Goal: Find specific page/section: Find specific page/section

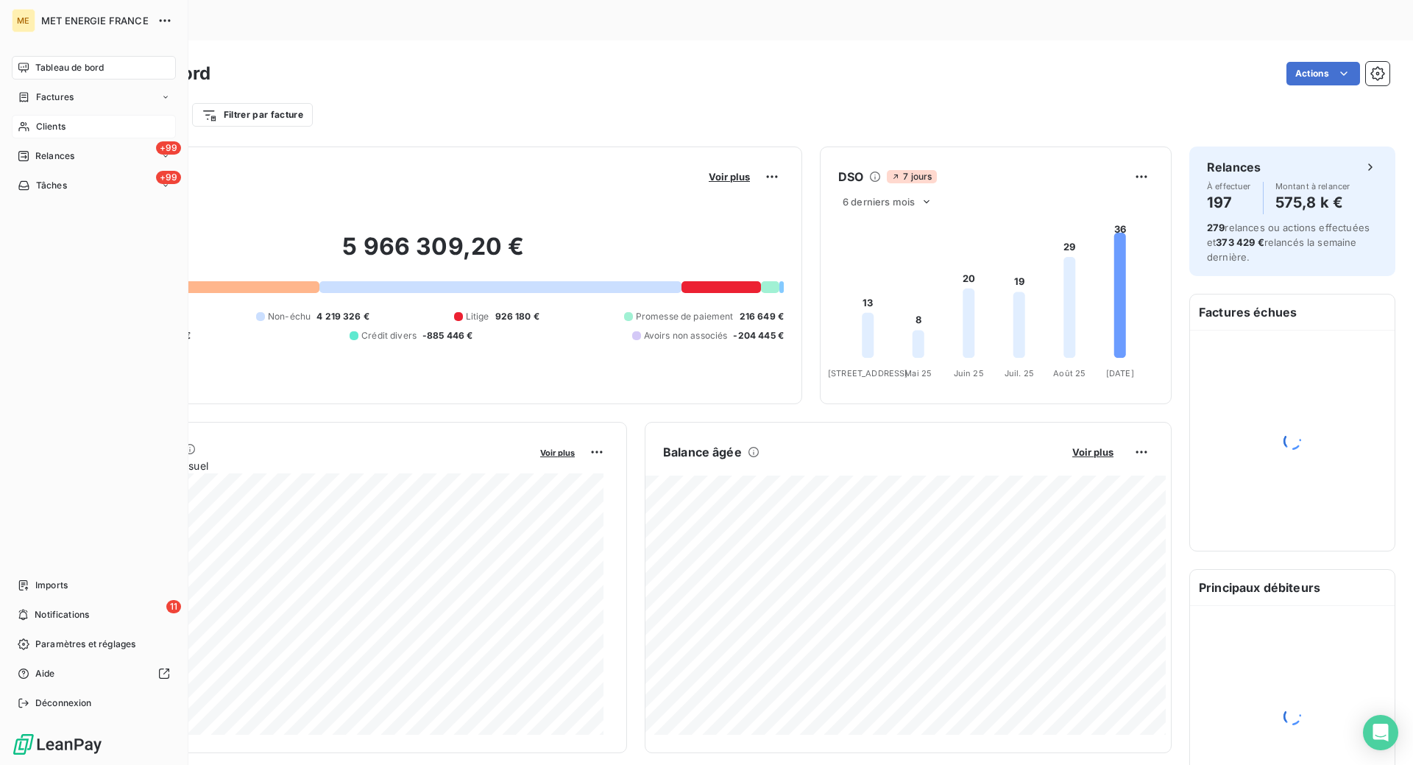
click at [59, 128] on span "Clients" at bounding box center [50, 126] width 29 height 13
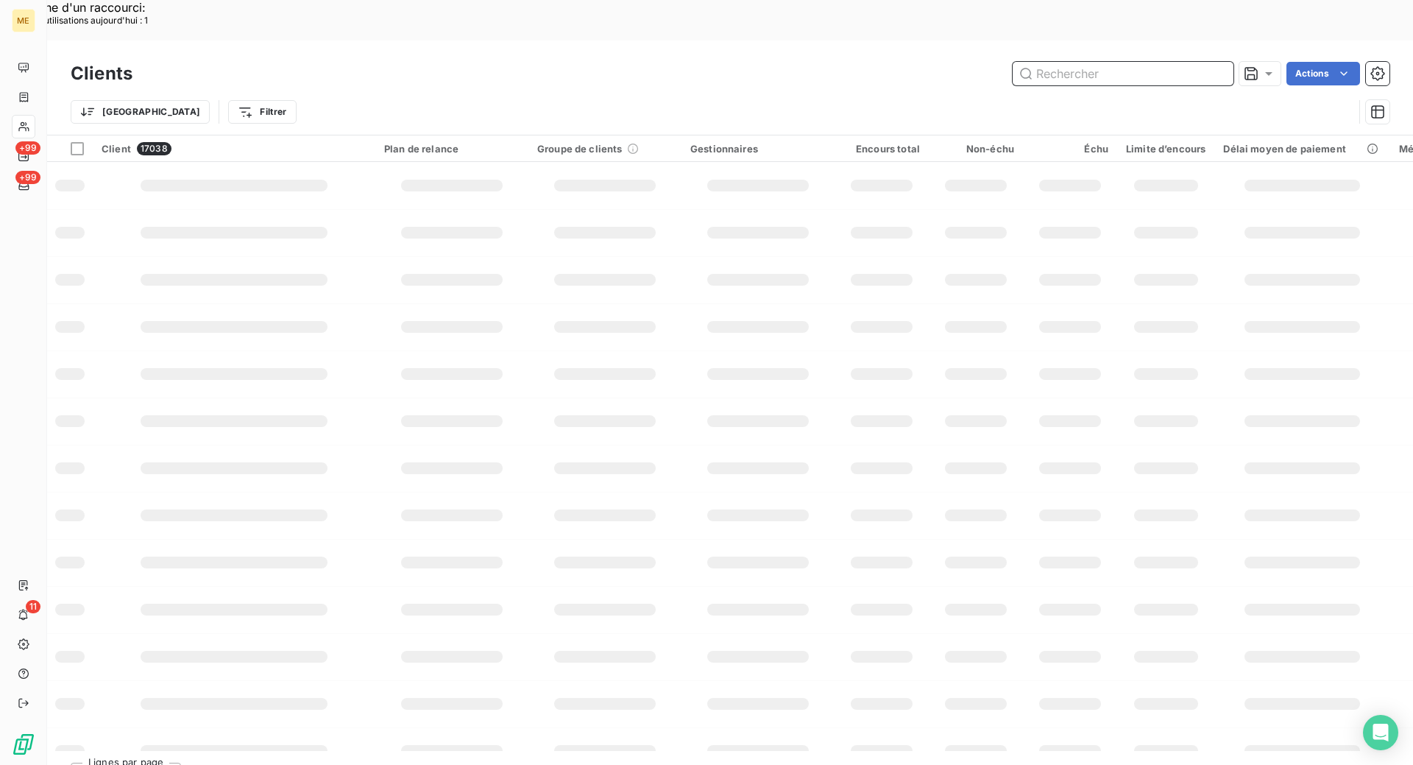
click at [1100, 62] on input "text" at bounding box center [1123, 74] width 221 height 24
paste input "METFRA000007185"
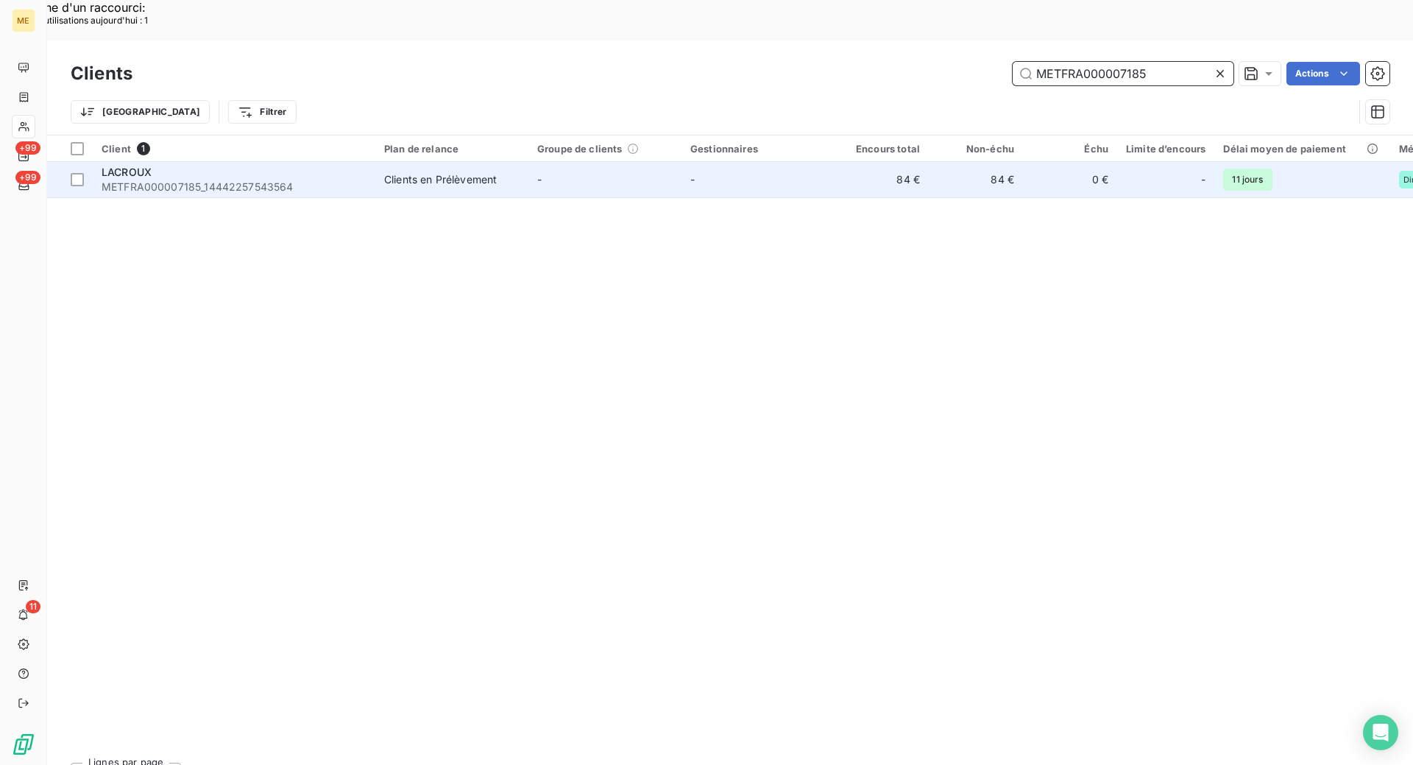
type input "METFRA000007185"
click at [333, 180] on span "METFRA000007185_14442257543564" at bounding box center [234, 187] width 265 height 15
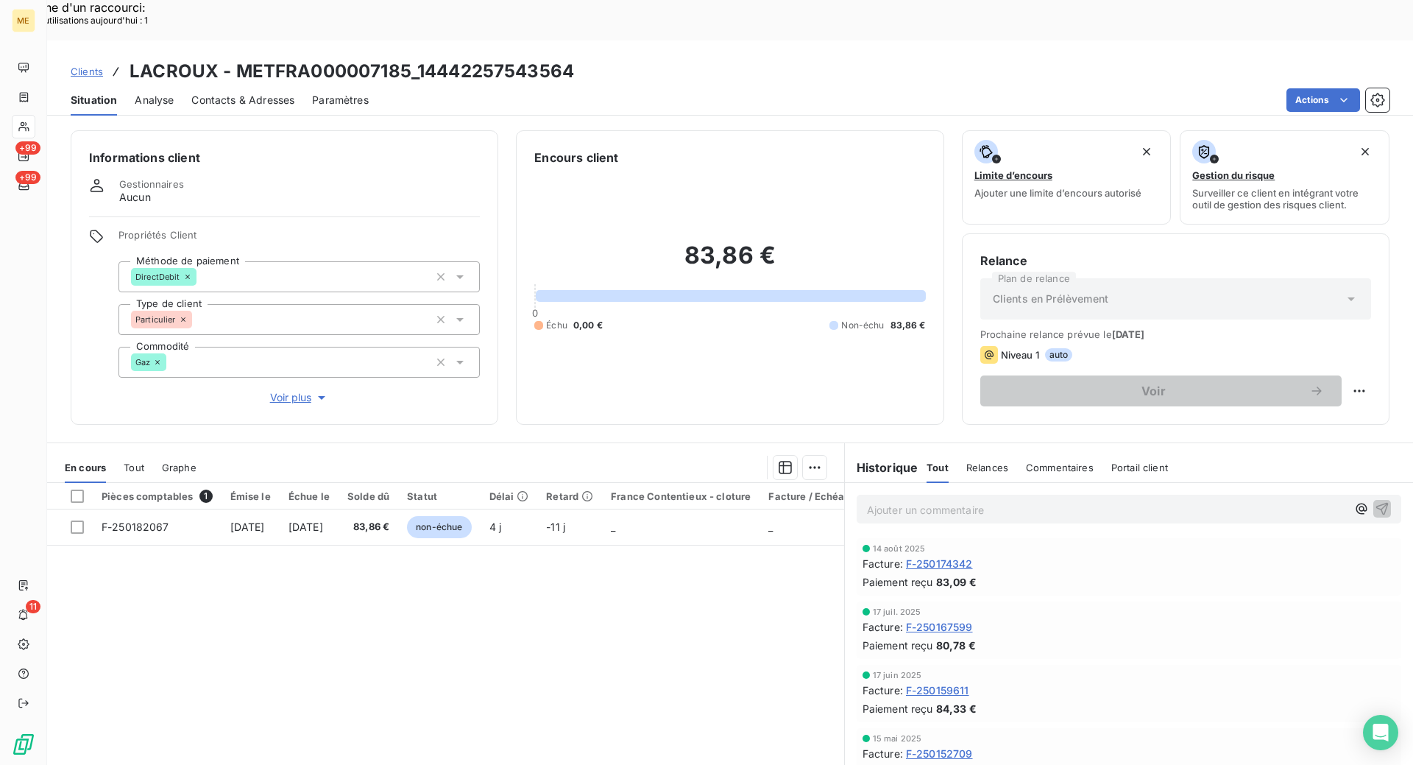
click at [247, 93] on span "Contacts & Adresses" at bounding box center [242, 100] width 103 height 15
